Goal: Task Accomplishment & Management: Use online tool/utility

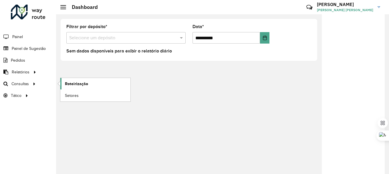
click at [76, 84] on span "Roteirização" at bounding box center [76, 84] width 23 height 6
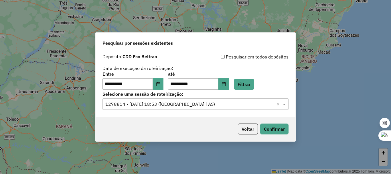
click at [223, 104] on input "text" at bounding box center [189, 104] width 169 height 7
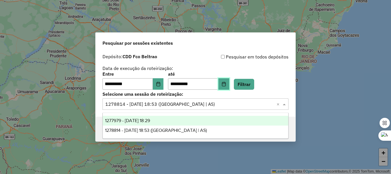
click at [225, 83] on icon "Choose Date" at bounding box center [224, 83] width 4 height 5
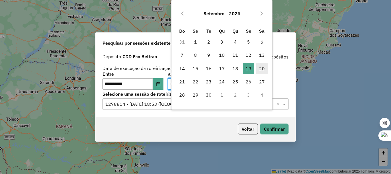
click at [260, 68] on span "20" at bounding box center [261, 68] width 11 height 11
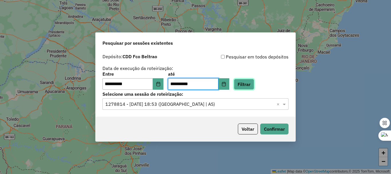
click at [247, 83] on button "Filtrar" at bounding box center [244, 84] width 20 height 11
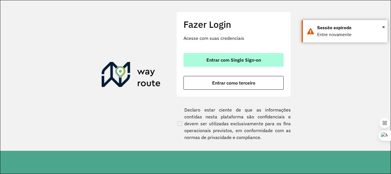
click at [233, 56] on button "Entrar com Single Sign-on" at bounding box center [233, 60] width 100 height 14
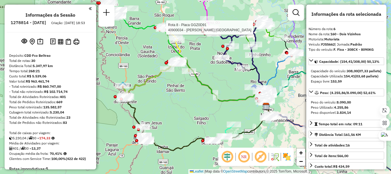
select select "**********"
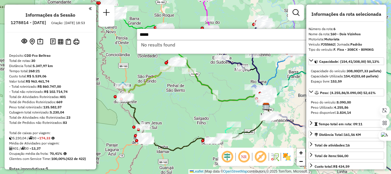
type input "*****"
click at [89, 9] on em at bounding box center [90, 8] width 3 height 5
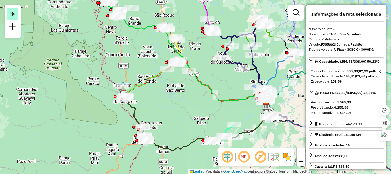
click at [8, 10] on em at bounding box center [12, 14] width 11 height 12
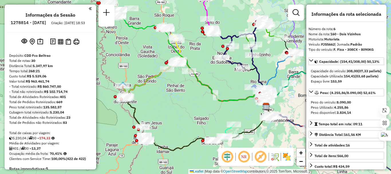
click at [12, 13] on ul "Informações da Sessão 1278814 - 19/09/2025 Criação: 18/09/2025 18:53" at bounding box center [50, 19] width 87 height 15
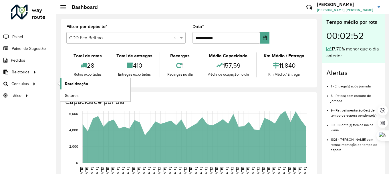
click at [71, 83] on span "Roteirização" at bounding box center [76, 84] width 23 height 6
